Goal: Check status: Check status

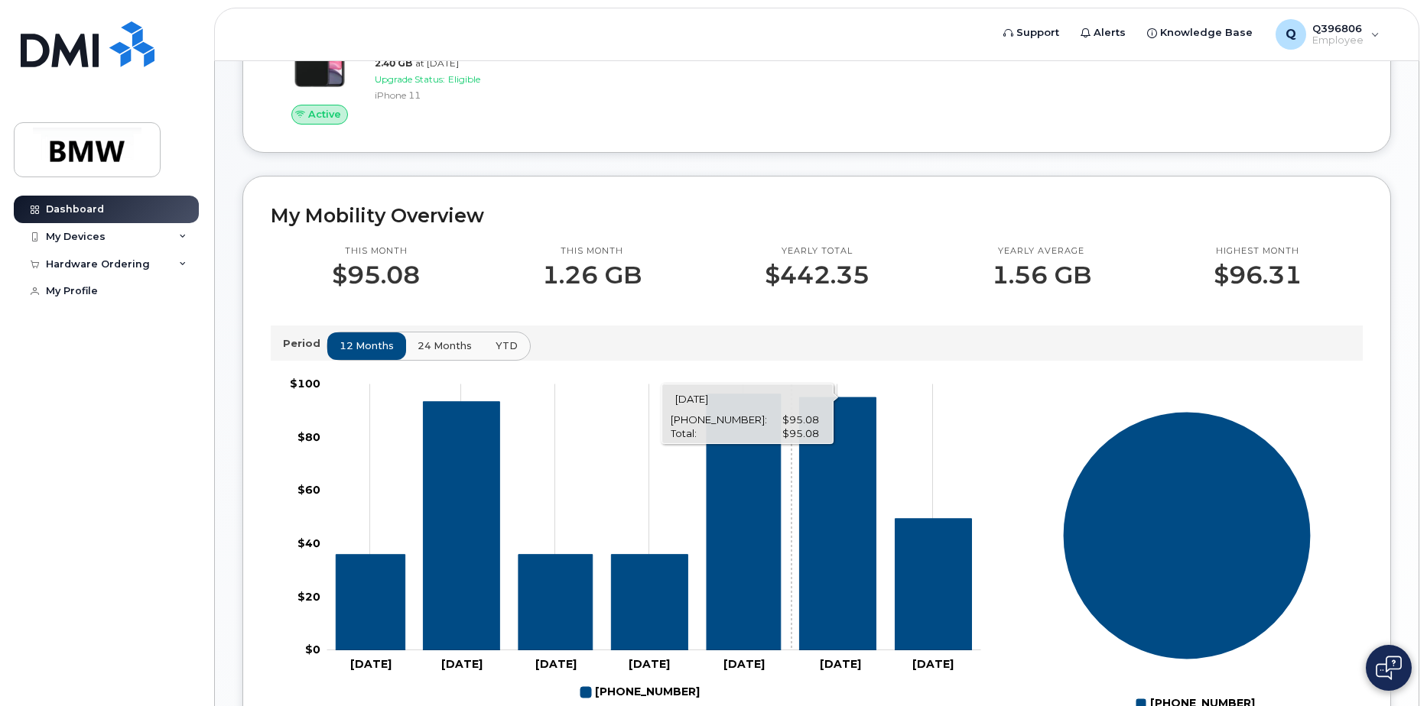
scroll to position [294, 0]
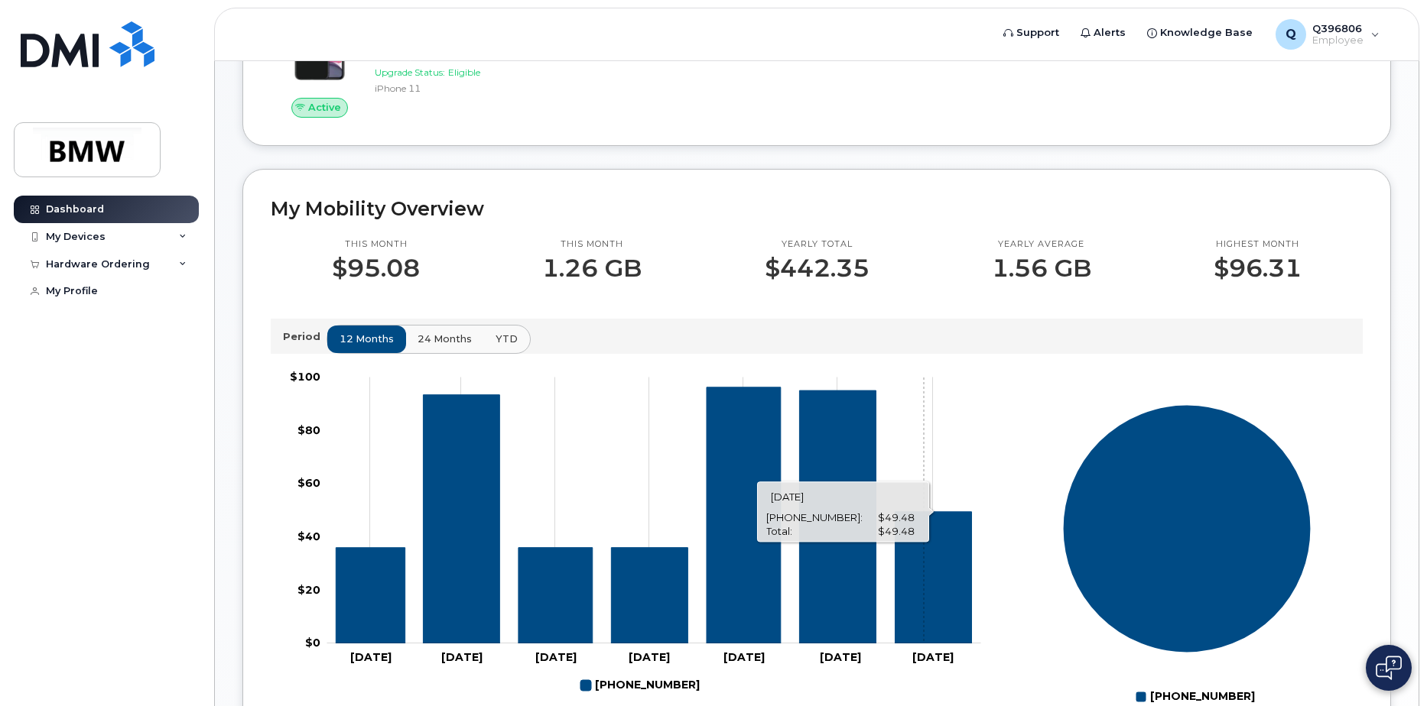
click at [924, 581] on icon "864-386-6226" at bounding box center [932, 576] width 76 height 131
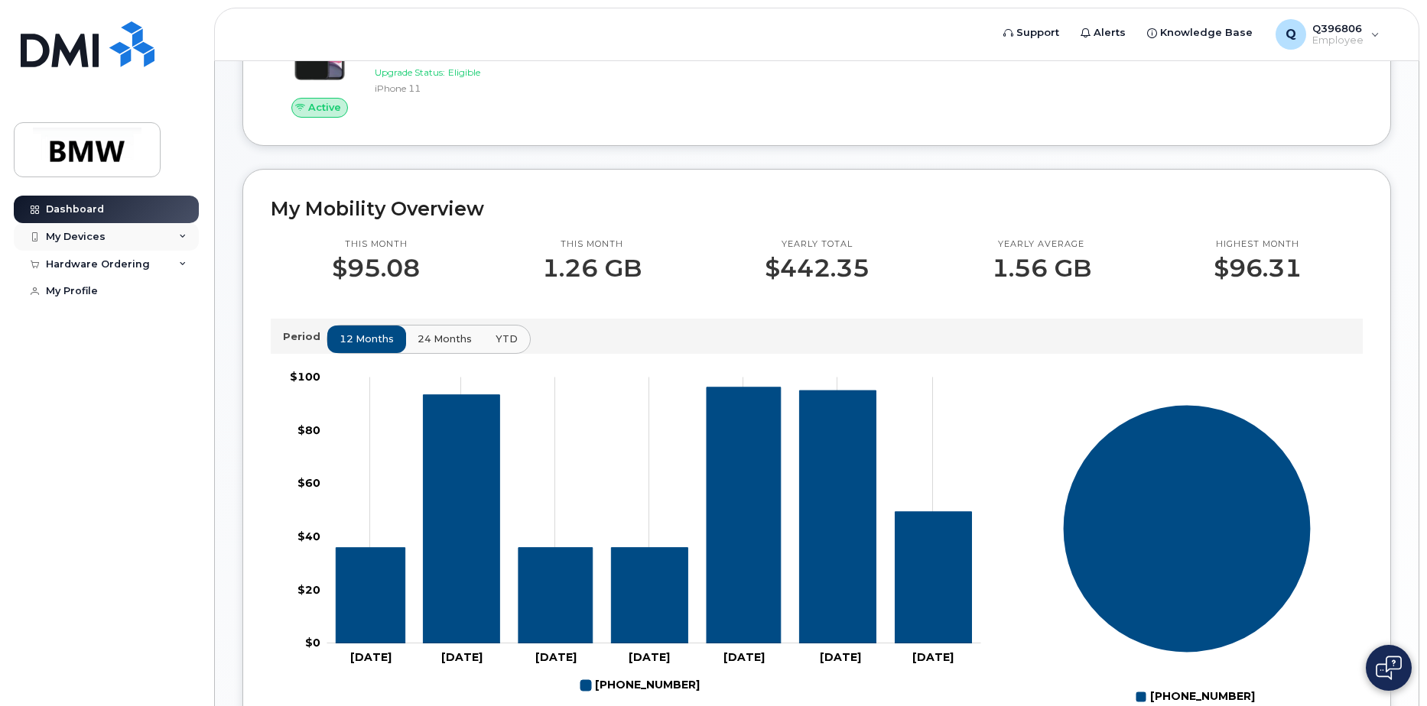
click at [63, 245] on div "My Devices" at bounding box center [106, 237] width 185 height 28
click at [131, 300] on div "[PHONE_NUMBER]" at bounding box center [139, 294] width 93 height 14
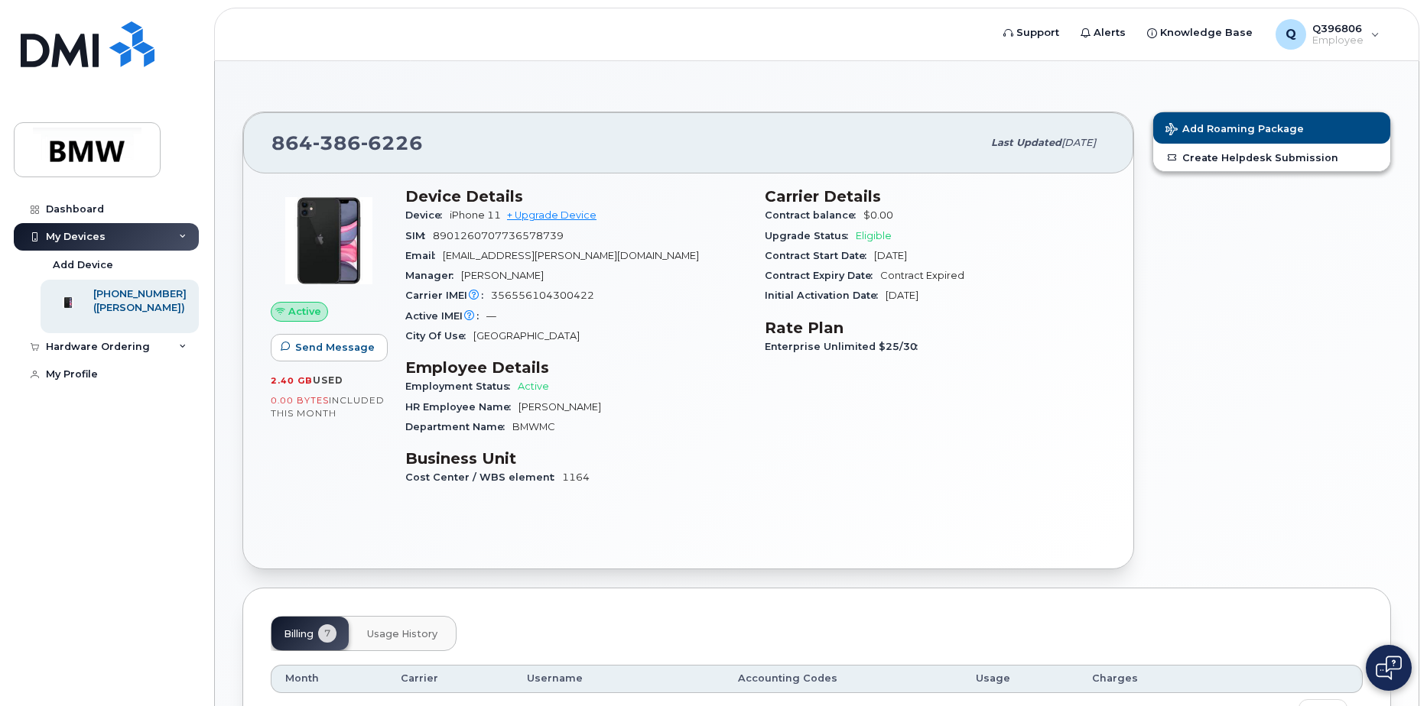
click at [703, 458] on h3 "Business Unit" at bounding box center [575, 459] width 341 height 18
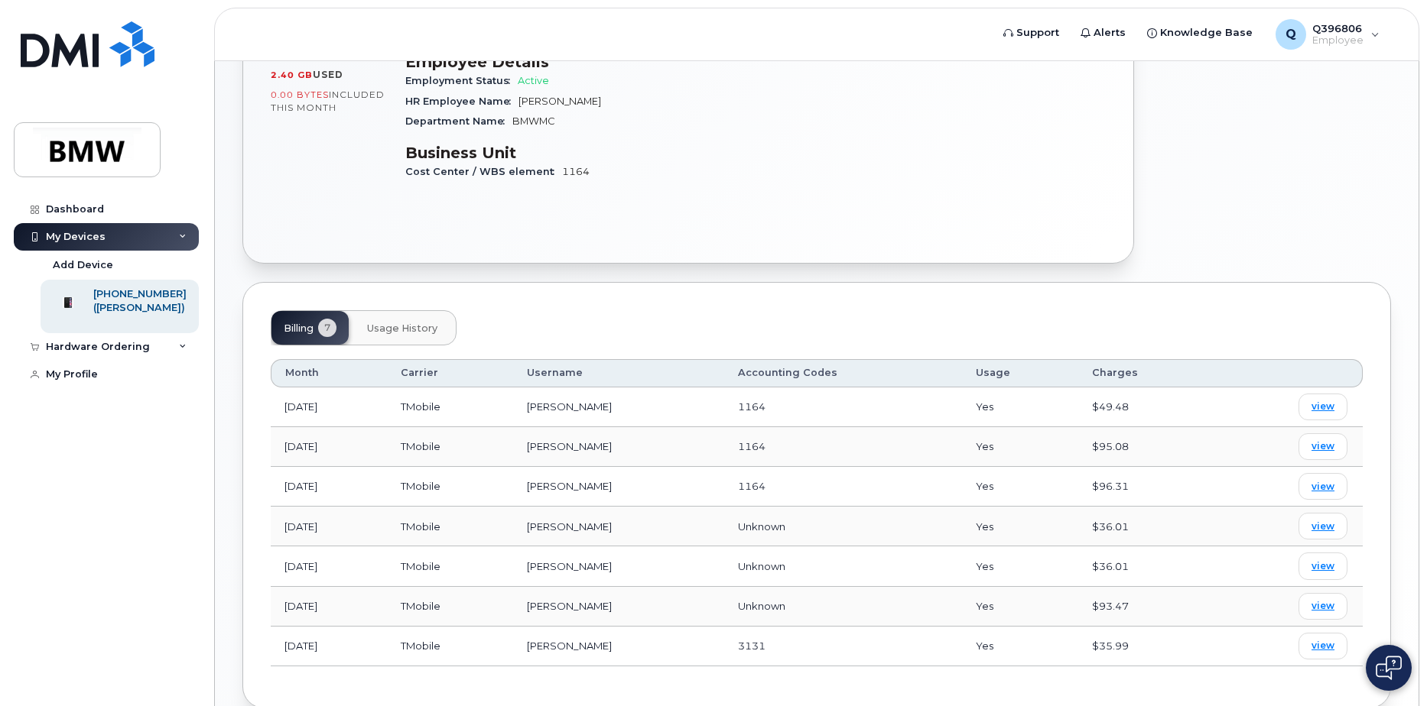
scroll to position [385, 0]
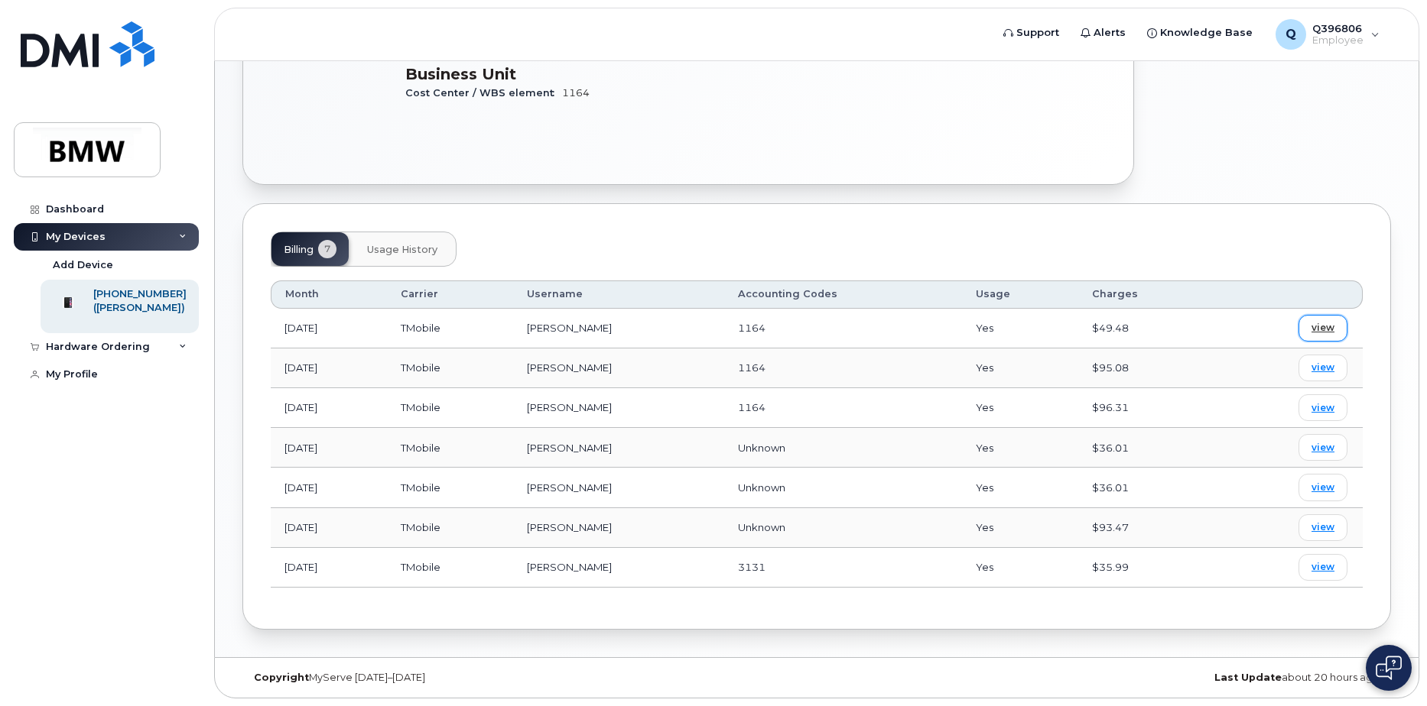
click at [1329, 329] on span "view" at bounding box center [1322, 328] width 23 height 14
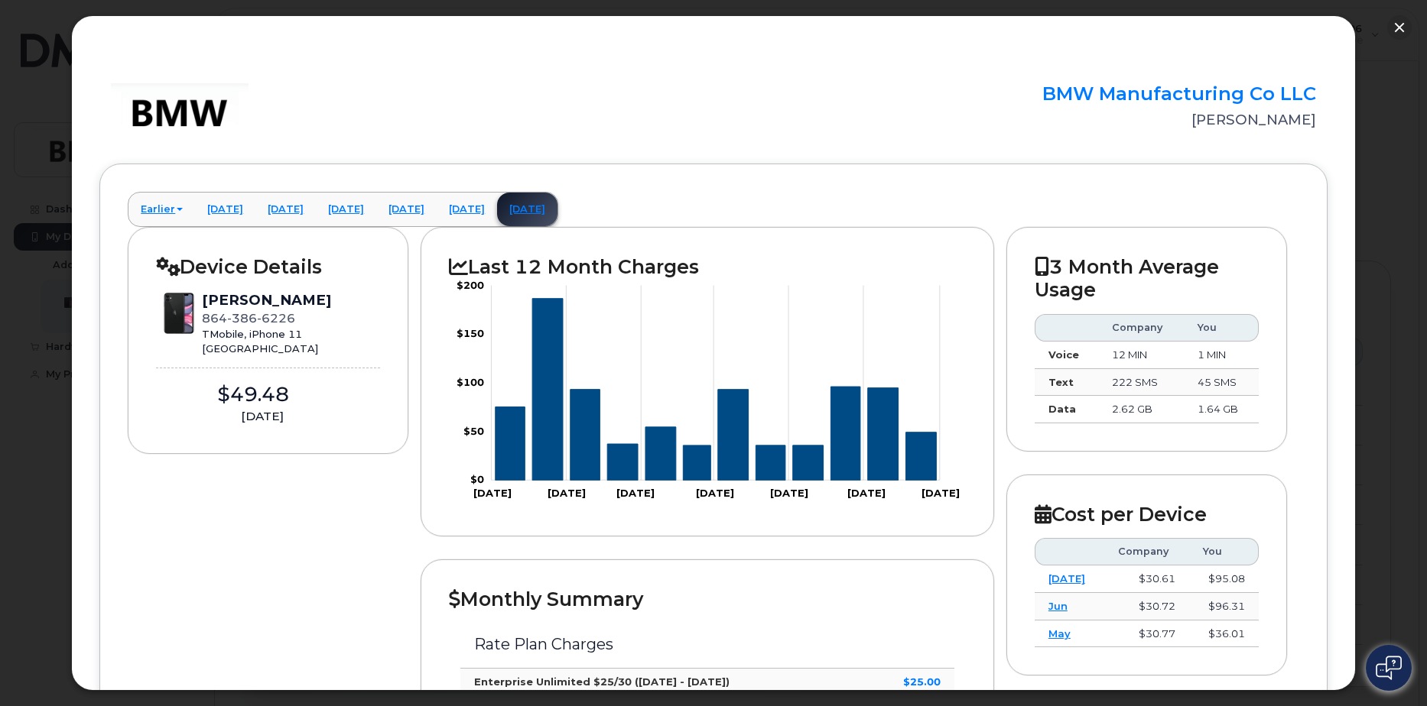
scroll to position [232, 0]
